Goal: Task Accomplishment & Management: Use online tool/utility

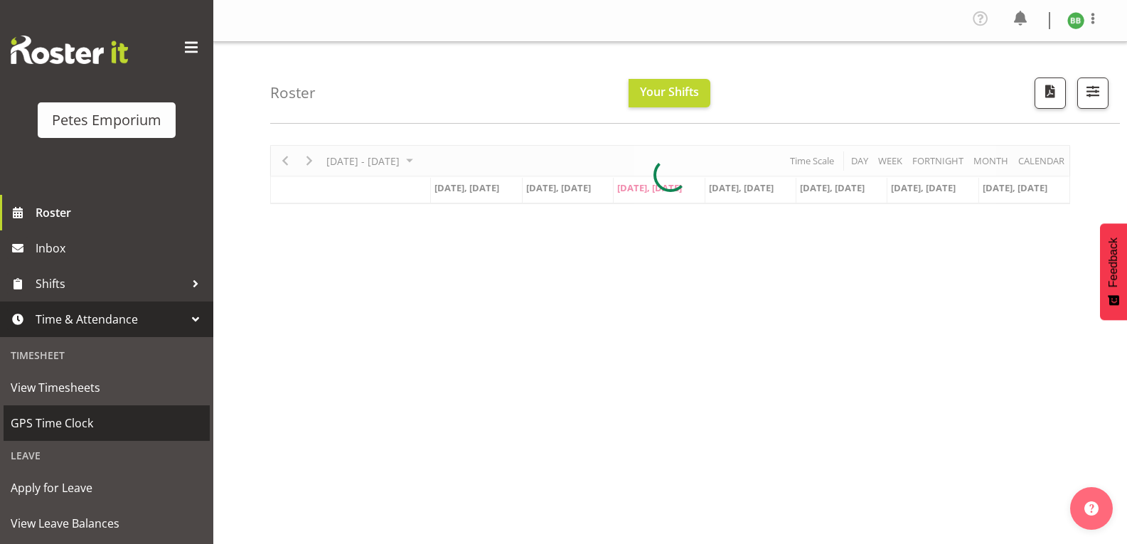
click at [86, 427] on span "GPS Time Clock" at bounding box center [107, 423] width 192 height 21
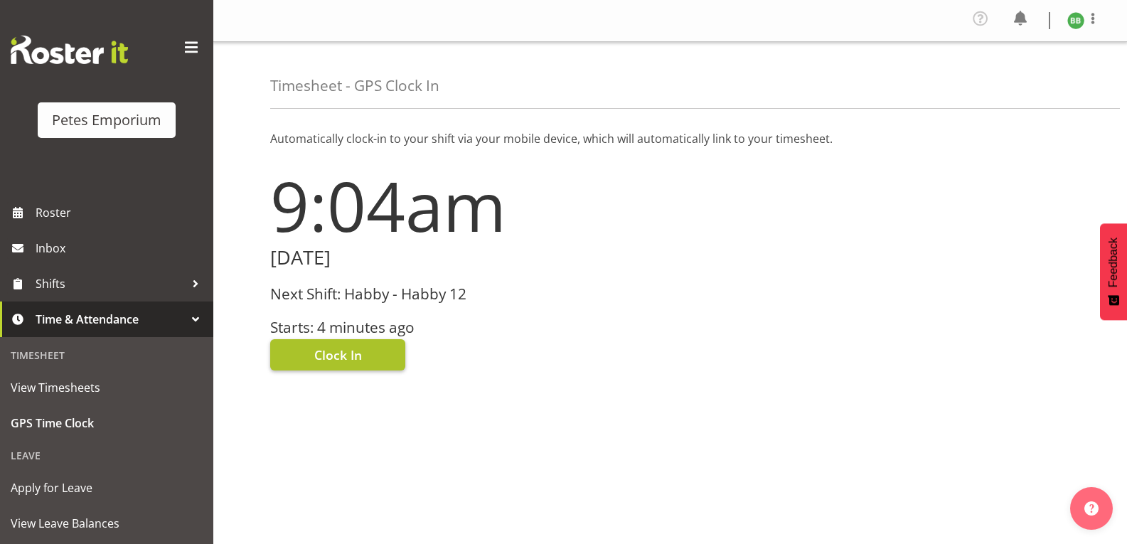
click at [330, 355] on span "Clock In" at bounding box center [338, 355] width 48 height 18
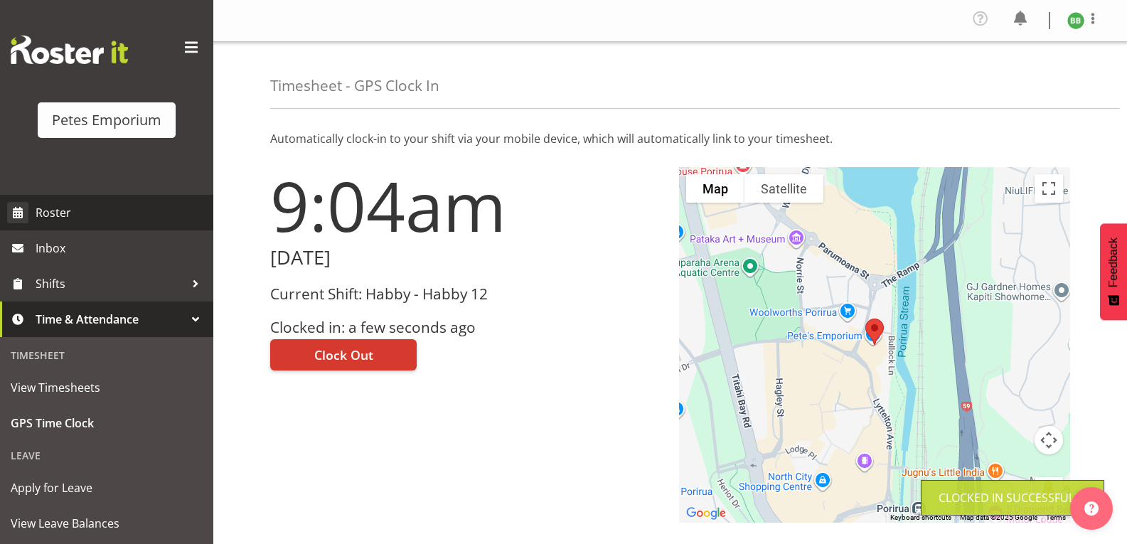
click at [70, 211] on span "Roster" at bounding box center [121, 212] width 171 height 21
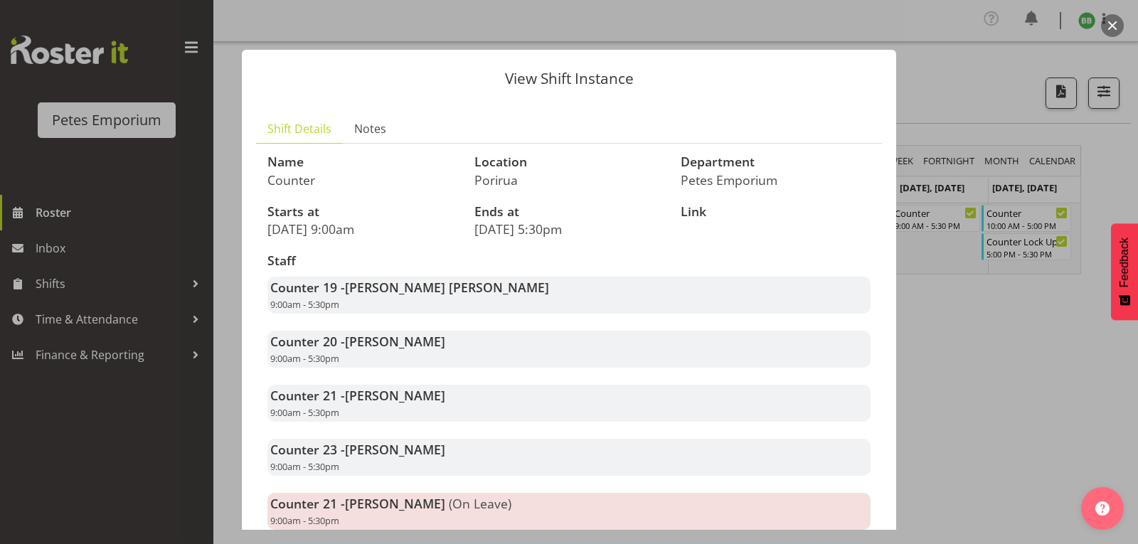
click at [1012, 390] on div at bounding box center [569, 272] width 1138 height 544
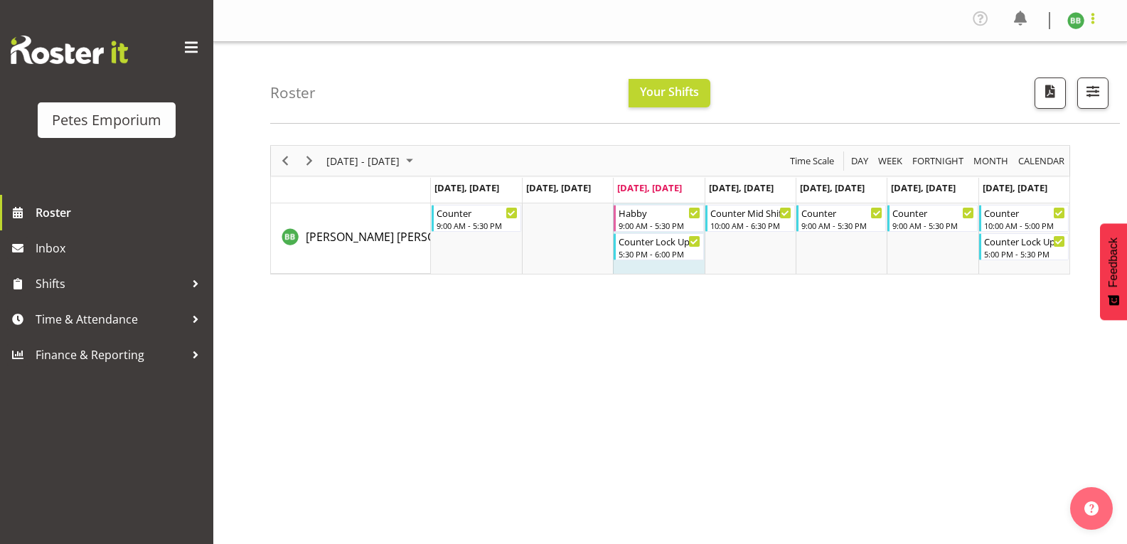
click at [1088, 26] on span at bounding box center [1093, 18] width 17 height 17
click at [1008, 85] on link "Log Out" at bounding box center [1033, 78] width 137 height 26
